Goal: Answer question/provide support

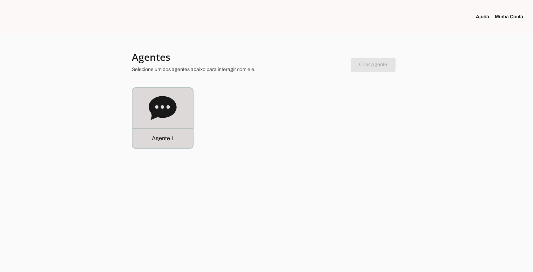
click at [163, 122] on icon at bounding box center [163, 108] width 28 height 28
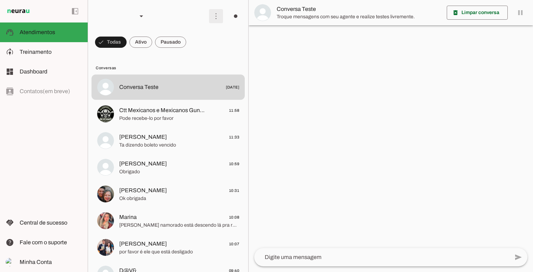
click at [215, 15] on span at bounding box center [216, 16] width 17 height 17
click at [171, 18] on slot at bounding box center [149, 16] width 110 height 24
